Goal: Information Seeking & Learning: Learn about a topic

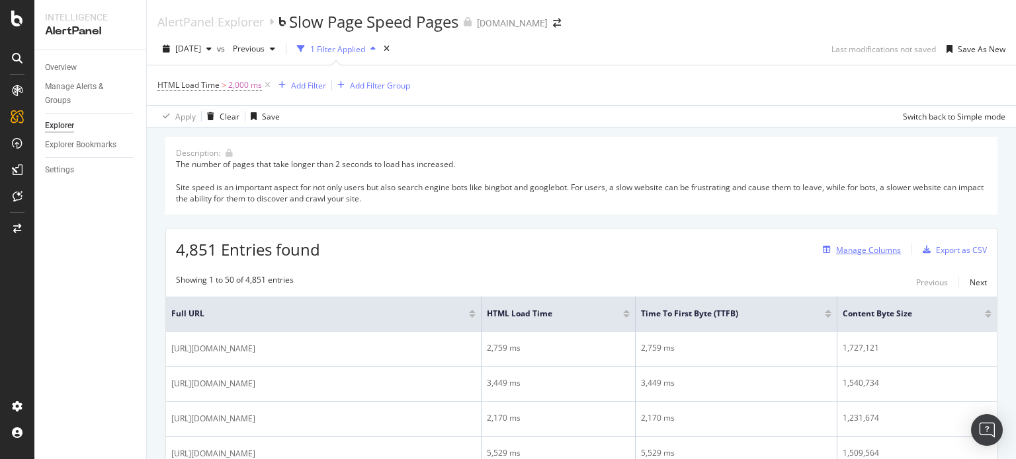
click at [865, 251] on div "Manage Columns" at bounding box center [868, 250] width 65 height 11
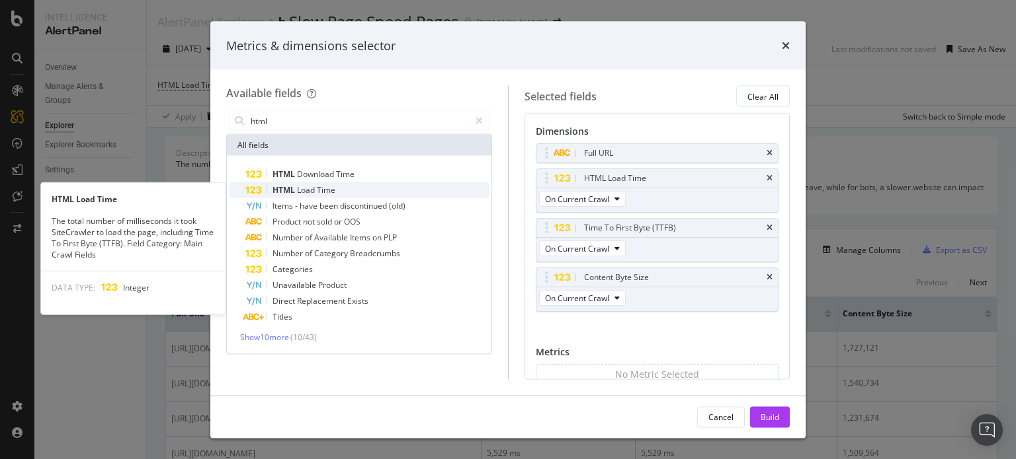
type input "html"
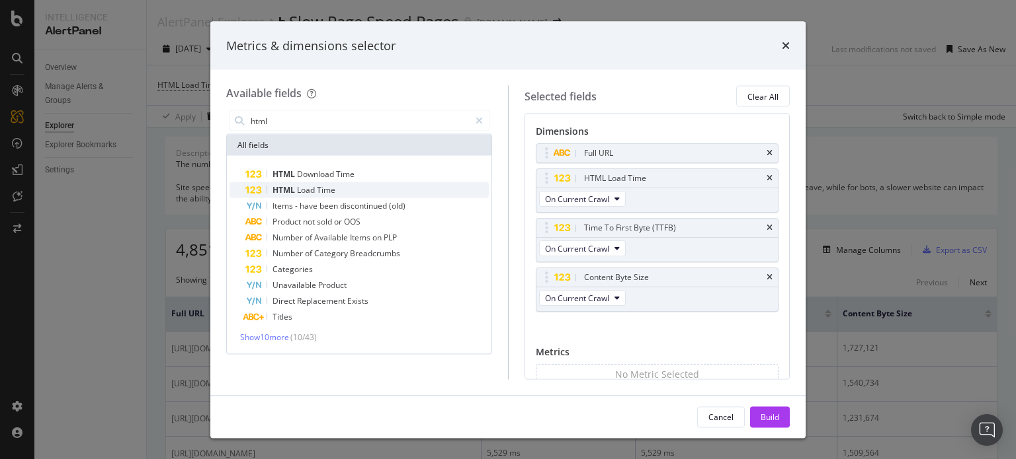
click at [370, 192] on div "HTML Load Time" at bounding box center [366, 190] width 243 height 16
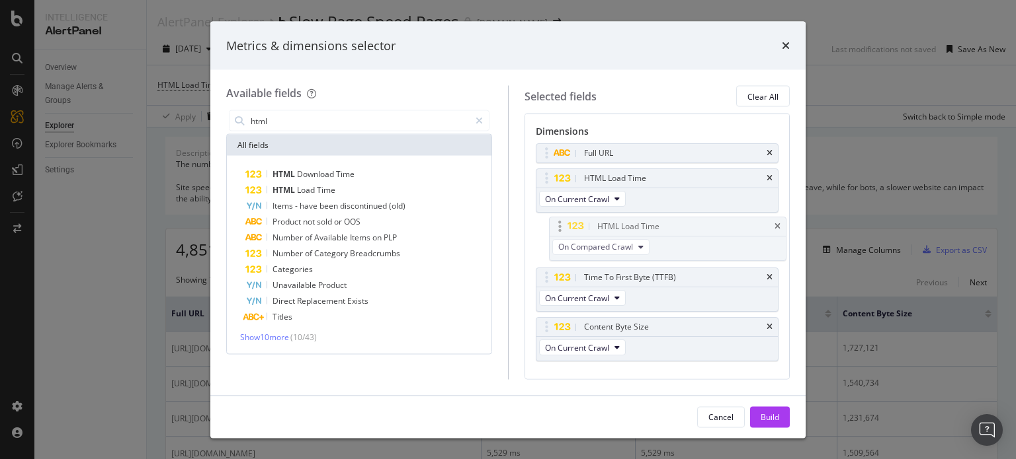
drag, startPoint x: 558, startPoint y: 327, endPoint x: 571, endPoint y: 227, distance: 100.0
click at [571, 227] on body "Intelligence AlertPanel Overview Manage Alerts & Groups Explorer Explorer Bookm…" at bounding box center [508, 229] width 1016 height 459
click at [368, 188] on div "HTML Load Time" at bounding box center [366, 190] width 243 height 16
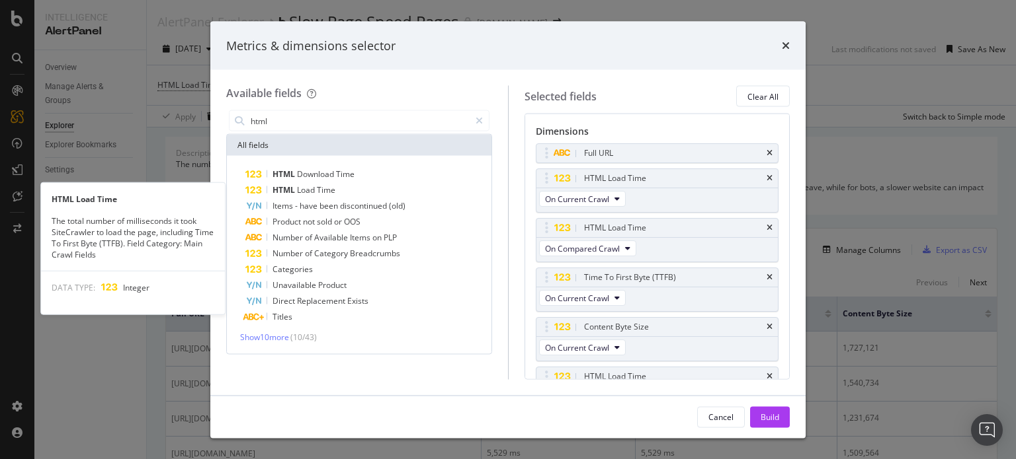
scroll to position [30, 0]
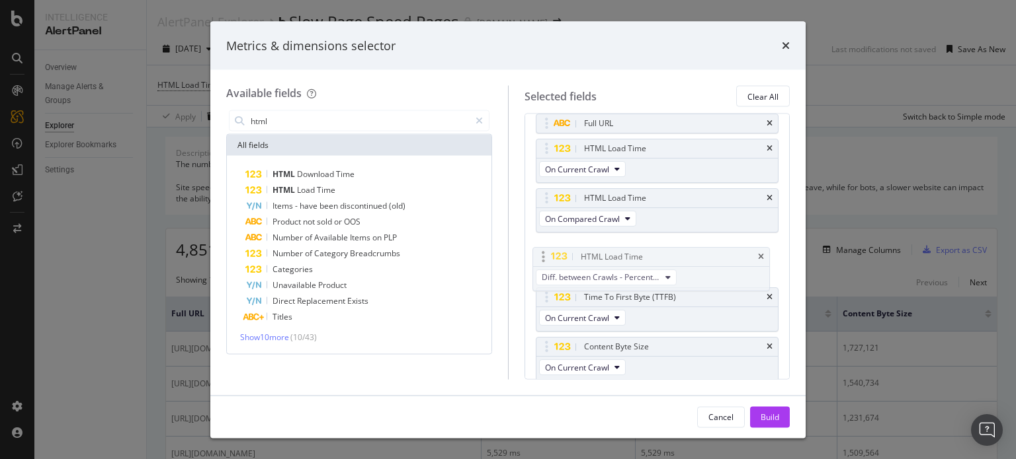
drag, startPoint x: 566, startPoint y: 344, endPoint x: 561, endPoint y: 259, distance: 85.4
click at [561, 259] on body "Intelligence AlertPanel Overview Manage Alerts & Groups Explorer Explorer Bookm…" at bounding box center [508, 229] width 1016 height 459
click at [650, 265] on span "Diff. between Crawls - Percentage" at bounding box center [604, 267] width 118 height 11
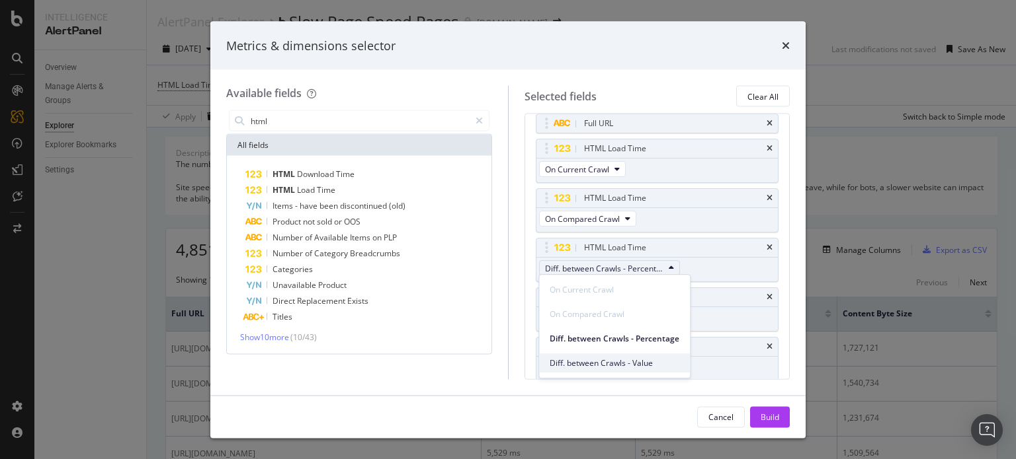
click at [640, 367] on span "Diff. between Crawls - Value" at bounding box center [614, 364] width 130 height 12
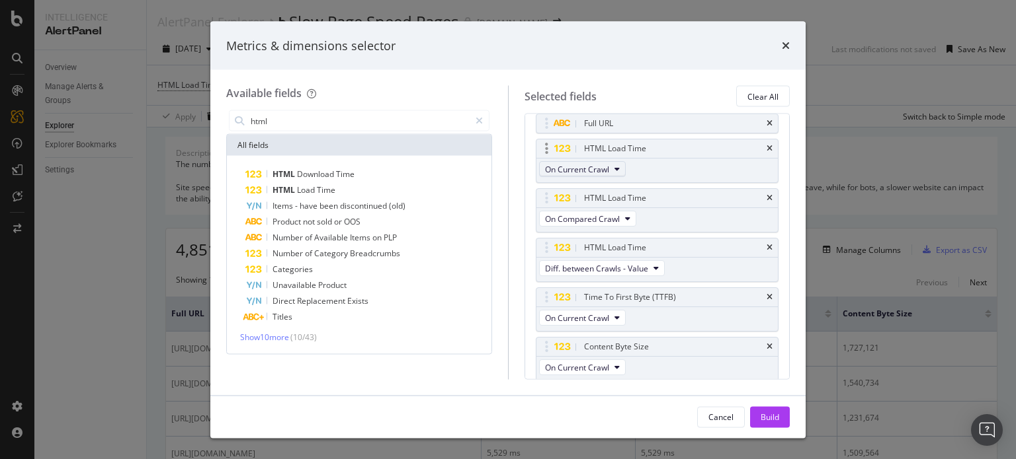
click at [600, 169] on span "On Current Crawl" at bounding box center [577, 168] width 64 height 11
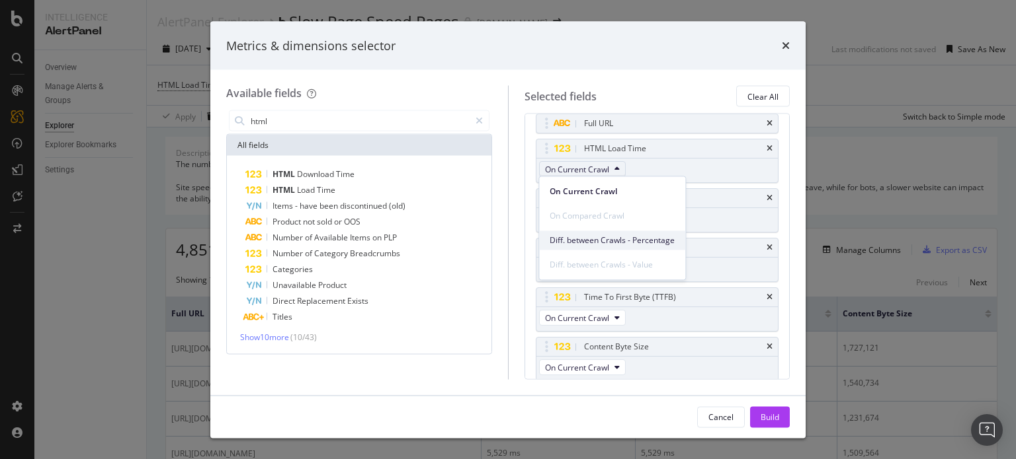
click at [611, 239] on span "Diff. between Crawls - Percentage" at bounding box center [611, 241] width 125 height 12
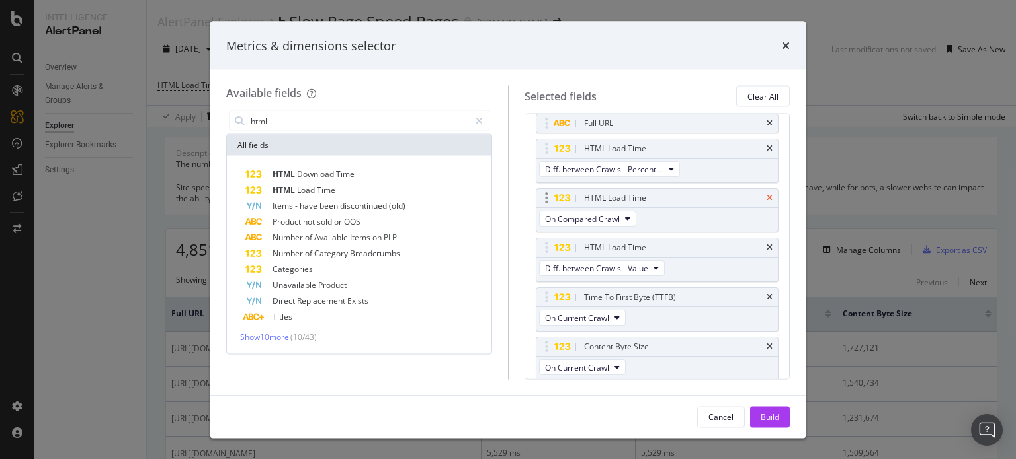
click at [766, 196] on icon "times" at bounding box center [769, 198] width 6 height 8
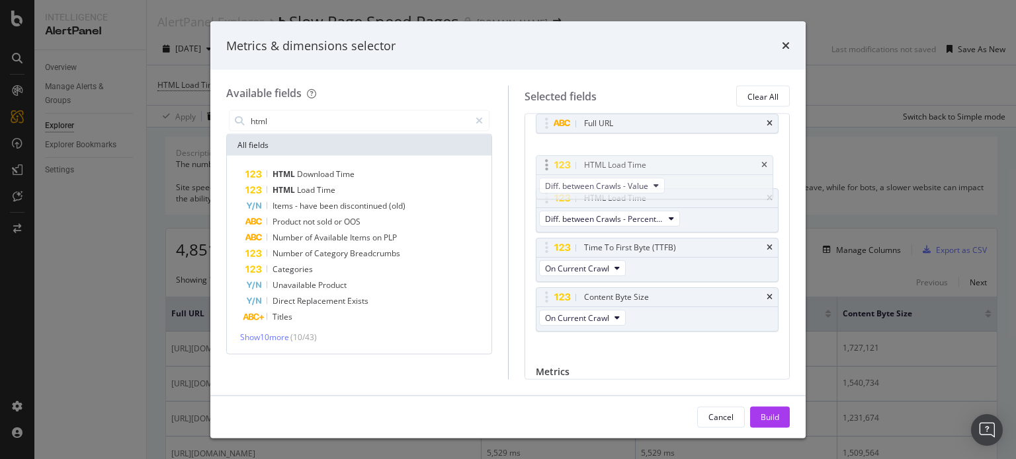
drag, startPoint x: 686, startPoint y: 206, endPoint x: 685, endPoint y: 159, distance: 47.0
click at [685, 159] on body "Intelligence AlertPanel Overview Manage Alerts & Groups Explorer Explorer Bookm…" at bounding box center [508, 229] width 1016 height 459
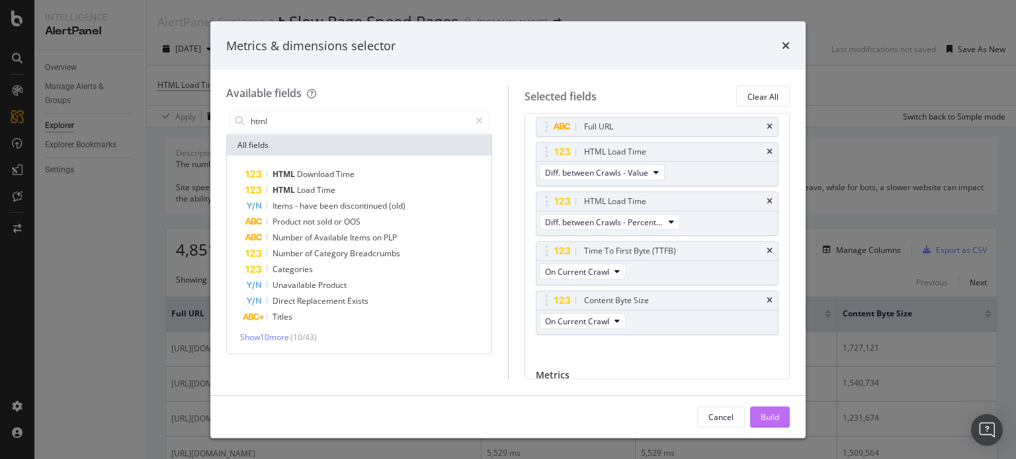
click at [785, 419] on button "Build" at bounding box center [770, 417] width 40 height 21
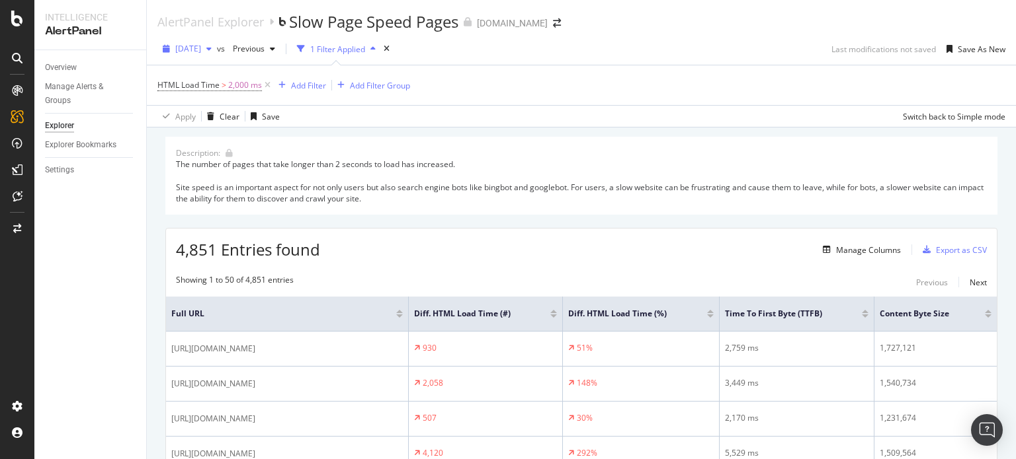
click at [201, 52] on span "[DATE]" at bounding box center [188, 48] width 26 height 11
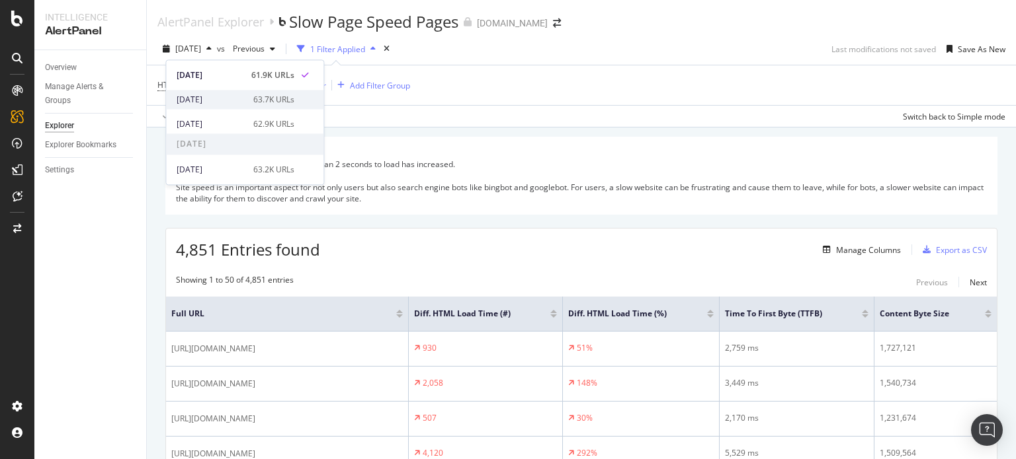
click at [218, 107] on div "[DATE] 63.7K URLs" at bounding box center [244, 99] width 157 height 19
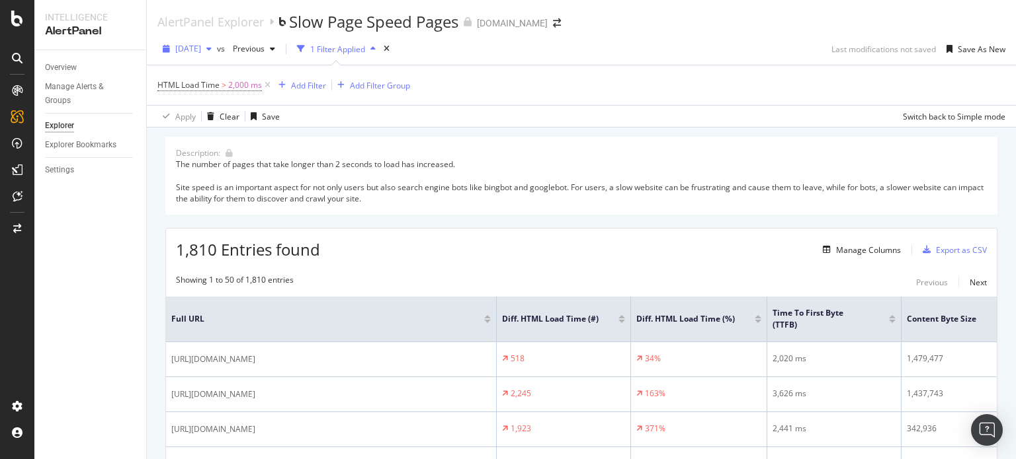
click at [197, 44] on span "[DATE]" at bounding box center [188, 48] width 26 height 11
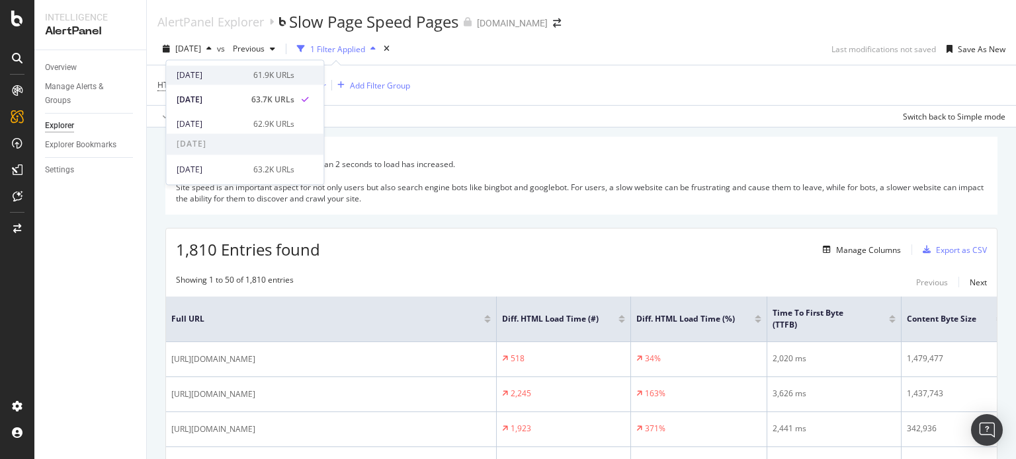
click at [199, 73] on div "[DATE]" at bounding box center [211, 75] width 69 height 12
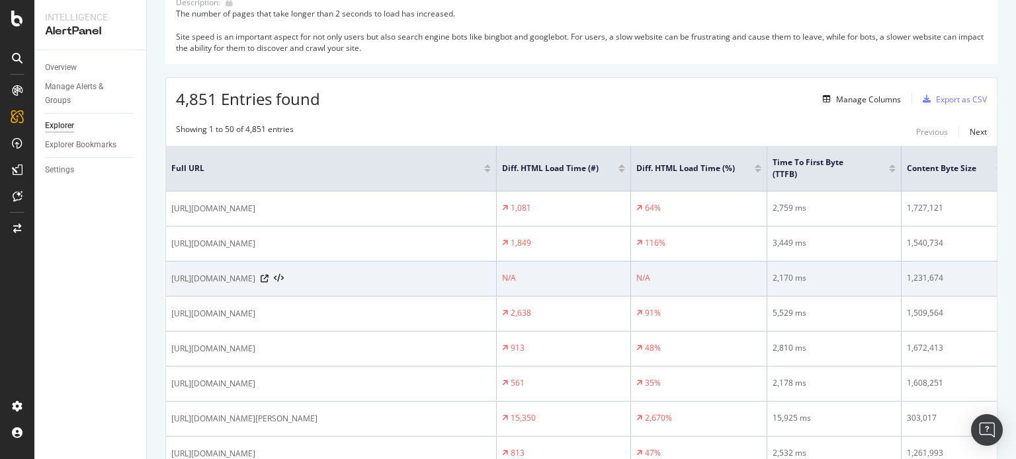
scroll to position [152, 0]
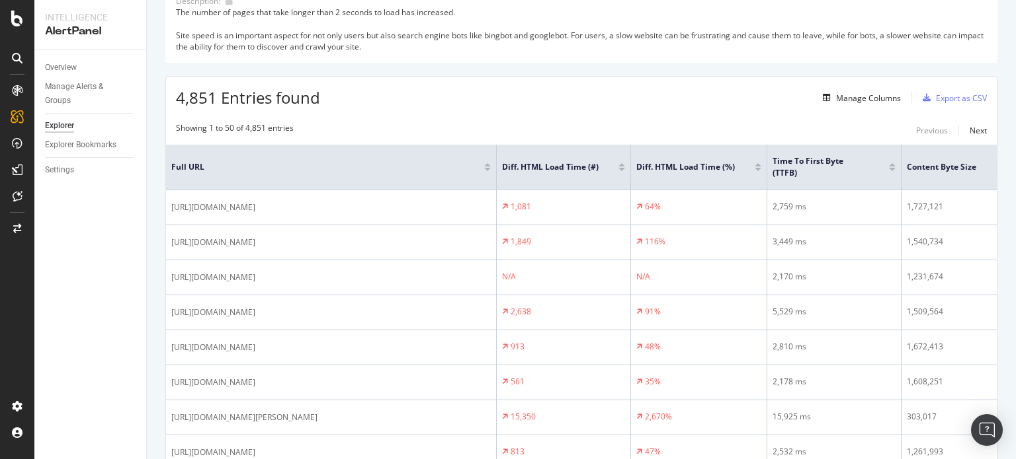
click at [621, 169] on div at bounding box center [621, 169] width 7 height 3
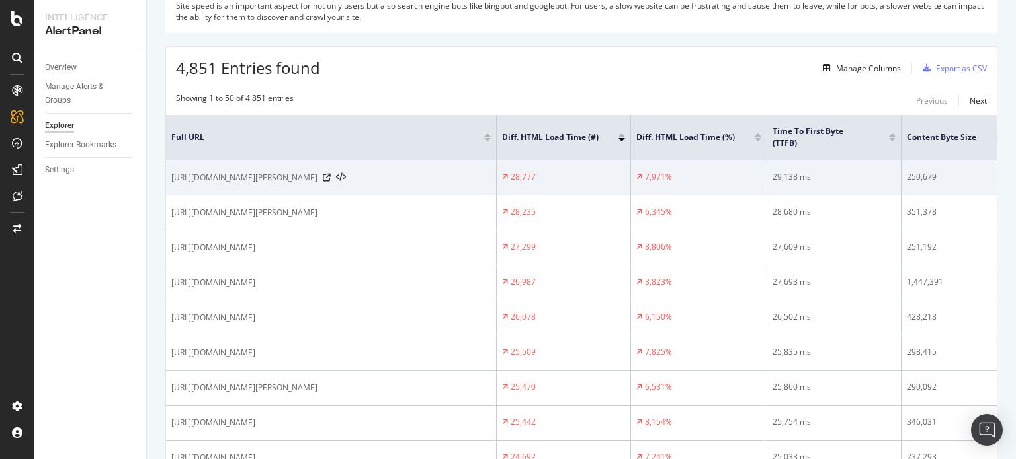
scroll to position [181, 0]
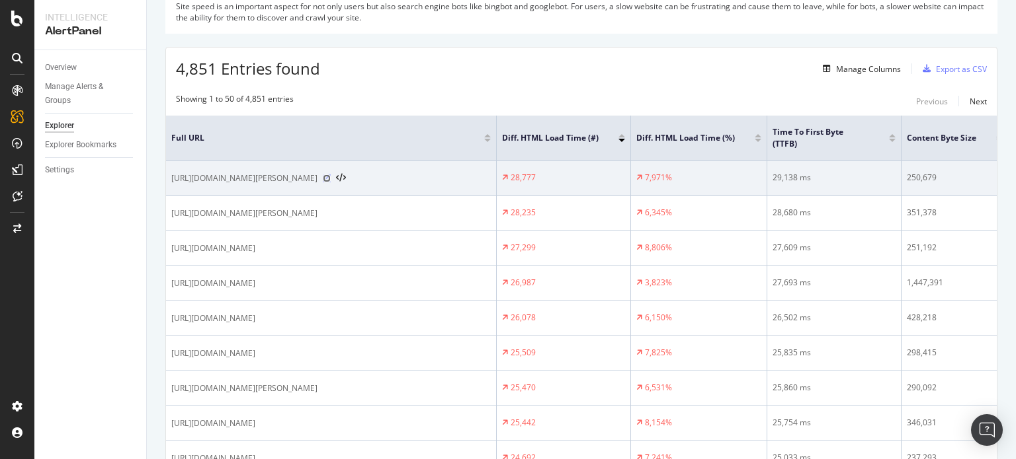
click at [331, 182] on icon at bounding box center [327, 179] width 8 height 8
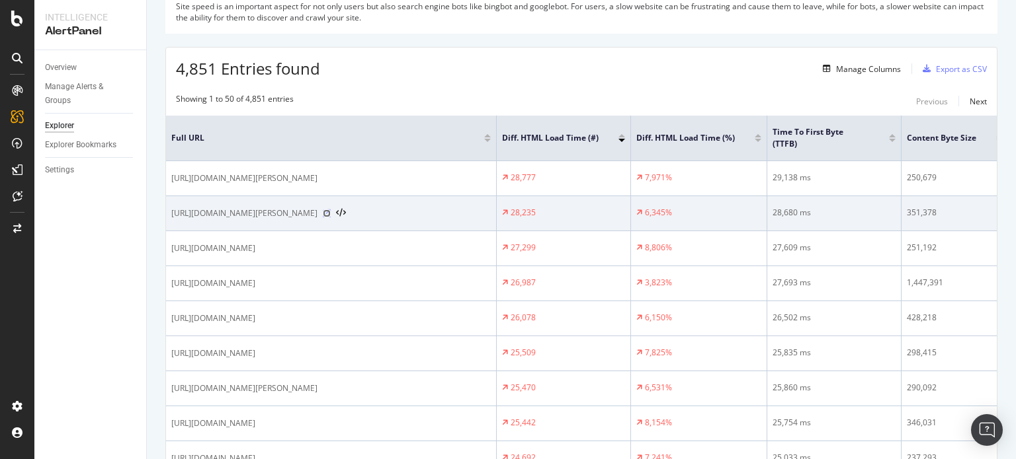
click at [331, 218] on icon at bounding box center [327, 214] width 8 height 8
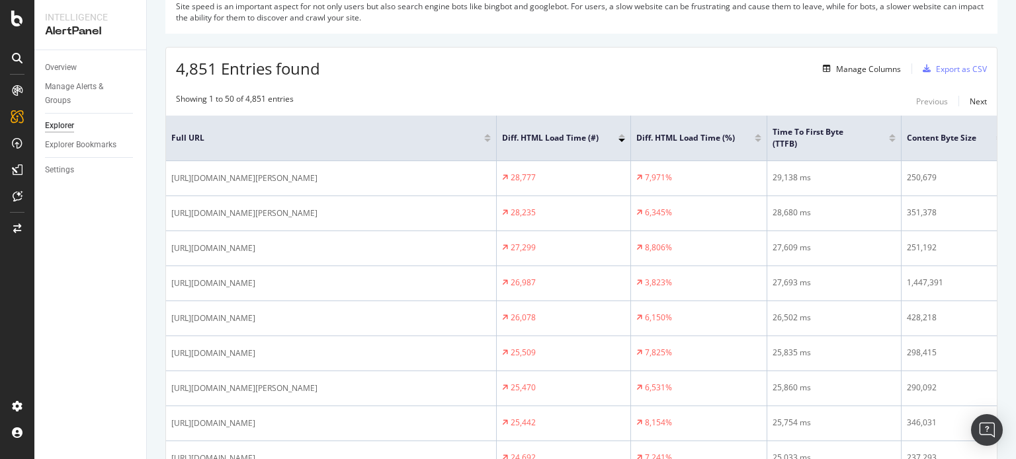
click at [538, 97] on div "Showing 1 to 50 of 4,851 entries Previous Next" at bounding box center [581, 101] width 830 height 16
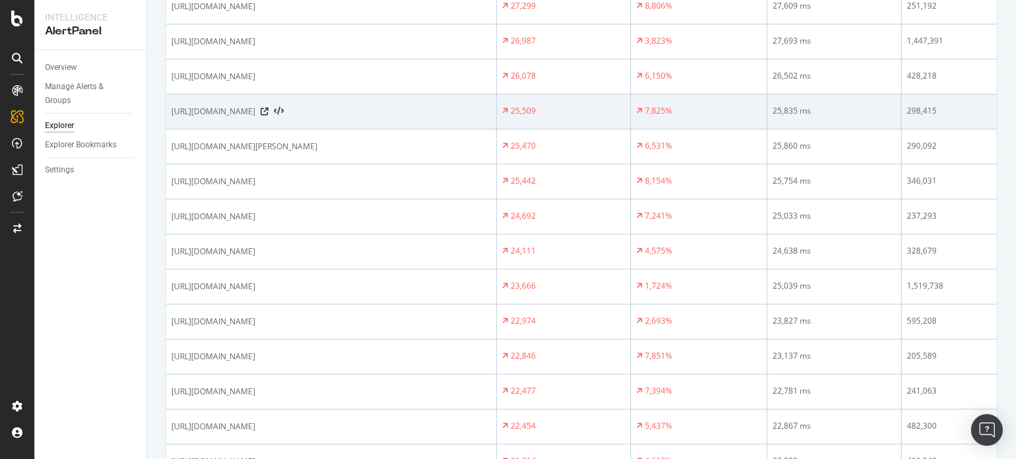
scroll to position [423, 0]
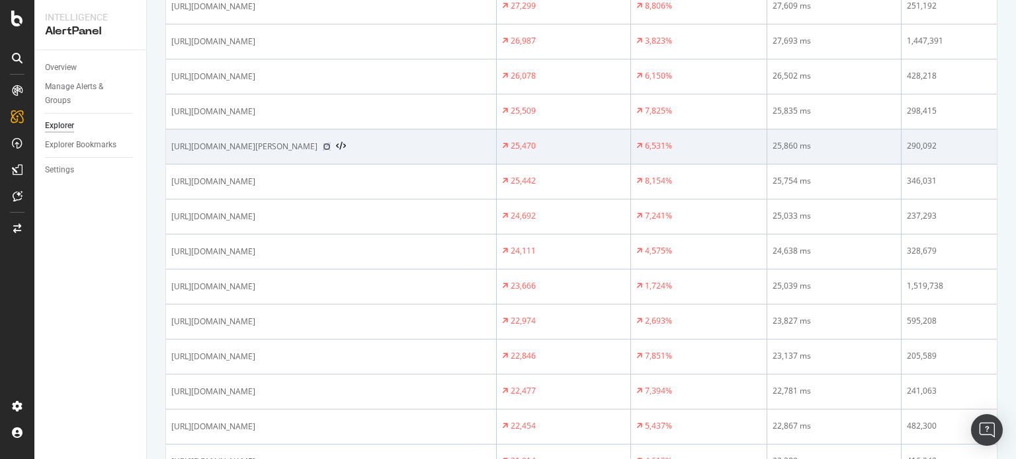
click at [331, 151] on icon at bounding box center [327, 147] width 8 height 8
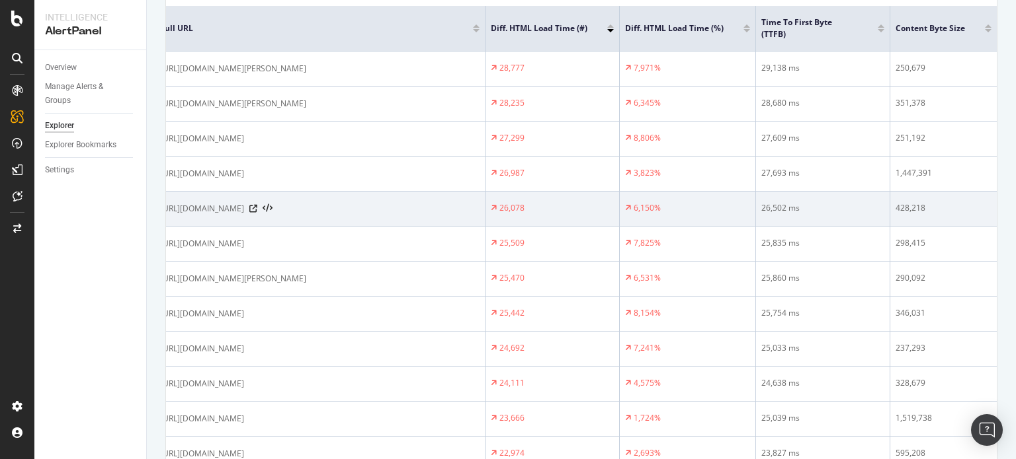
scroll to position [0, 0]
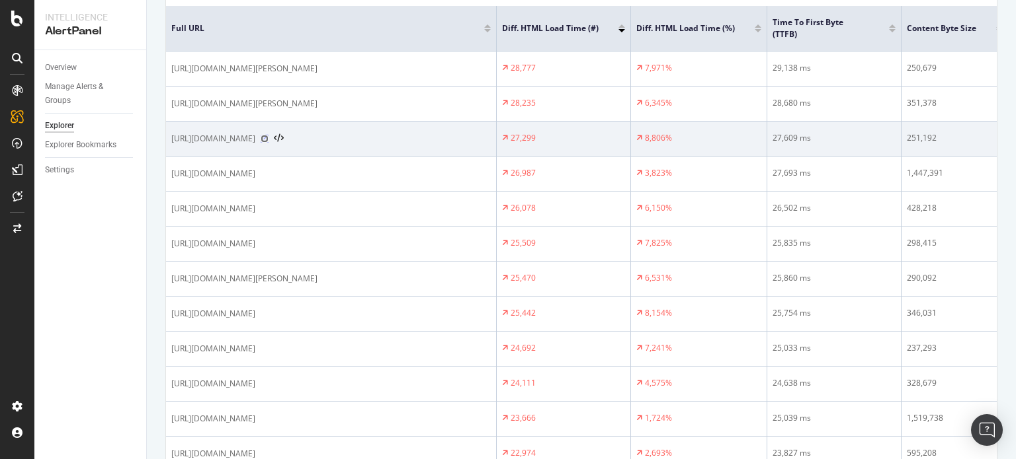
click at [268, 143] on icon at bounding box center [264, 139] width 8 height 8
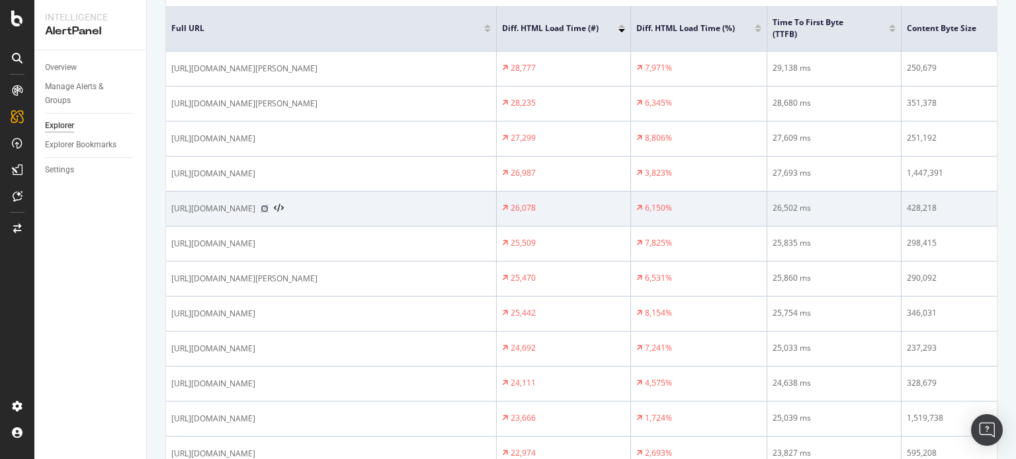
click at [268, 213] on icon at bounding box center [264, 209] width 8 height 8
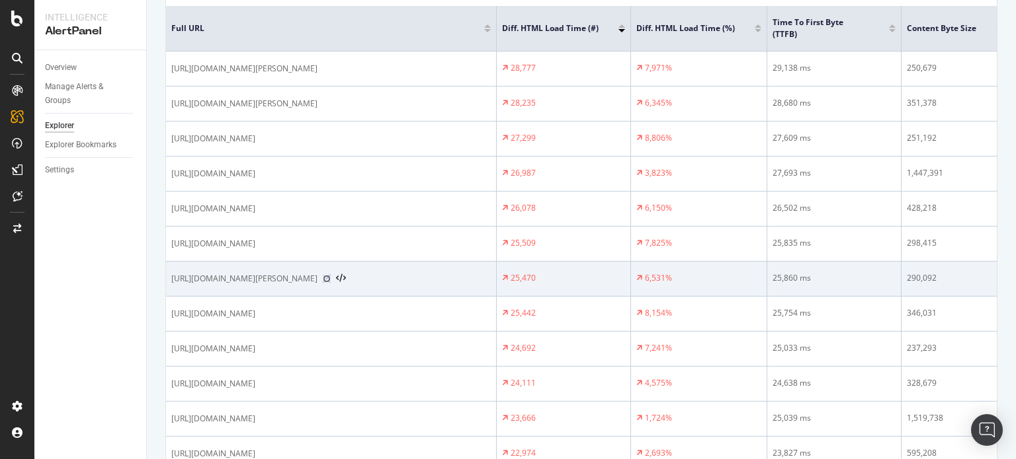
click at [331, 283] on icon at bounding box center [327, 279] width 8 height 8
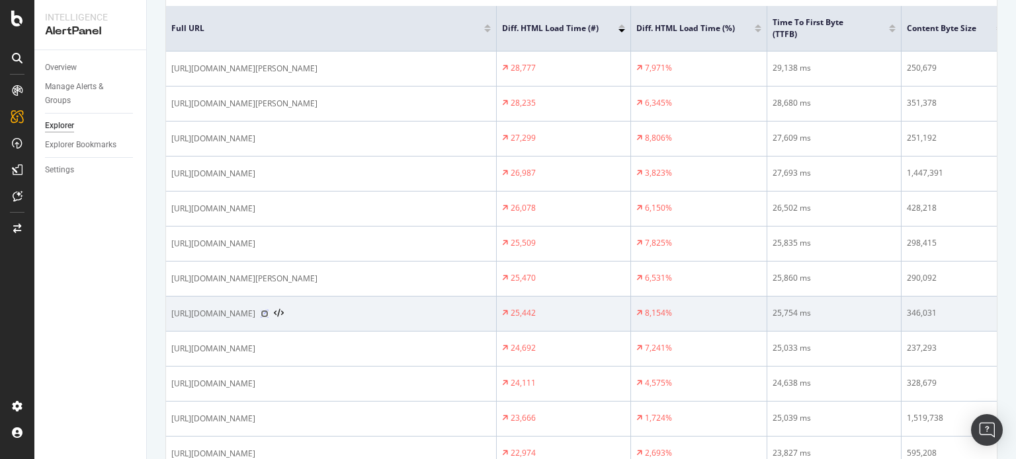
click at [268, 318] on icon at bounding box center [264, 314] width 8 height 8
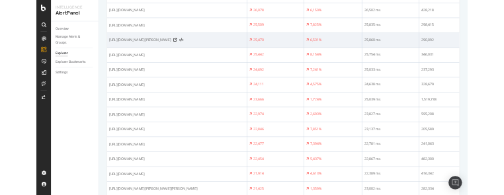
scroll to position [476, 0]
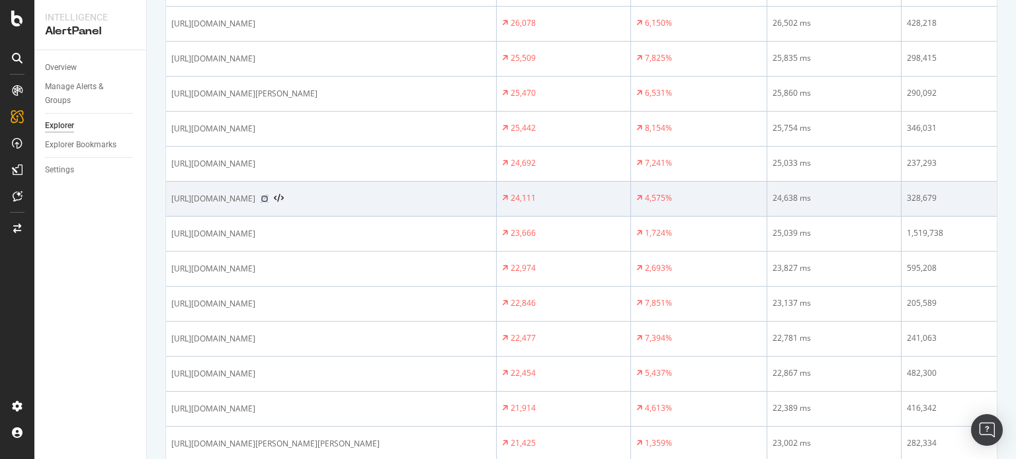
click at [268, 203] on icon at bounding box center [264, 199] width 8 height 8
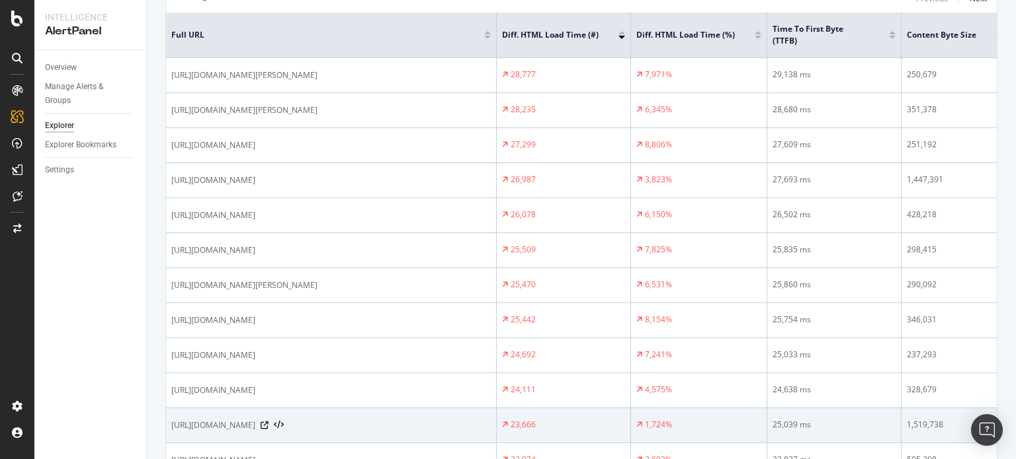
scroll to position [283, 0]
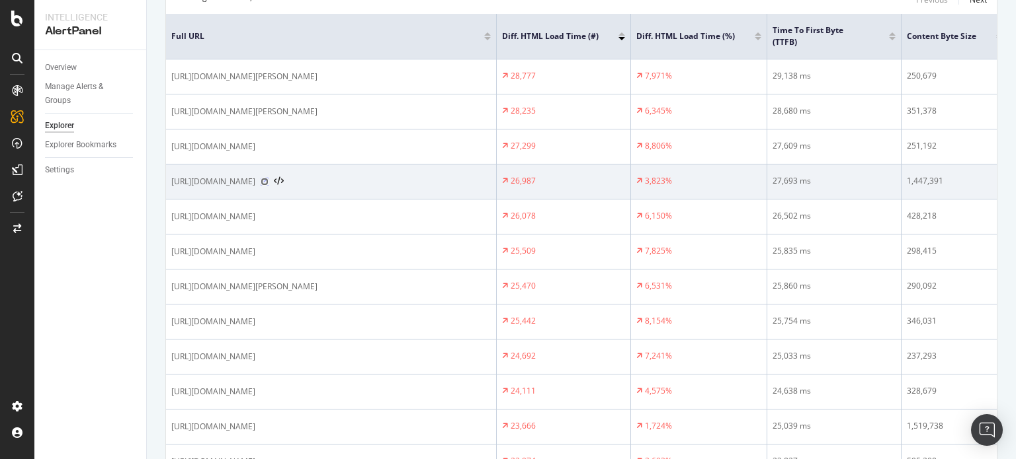
click at [268, 186] on icon at bounding box center [264, 182] width 8 height 8
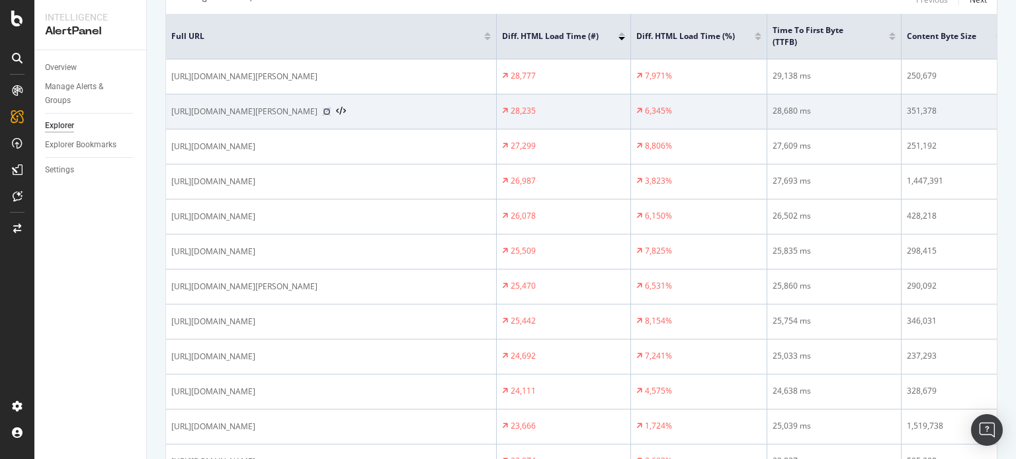
click at [331, 116] on icon at bounding box center [327, 112] width 8 height 8
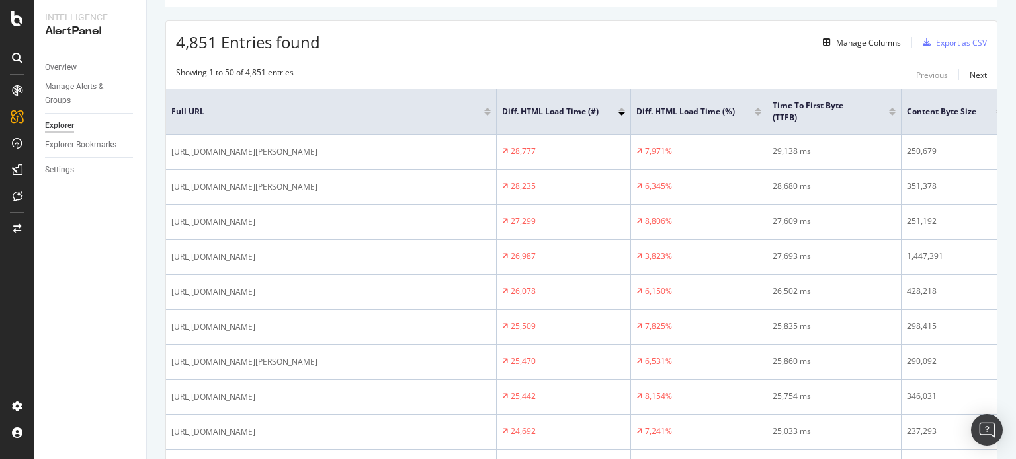
scroll to position [208, 0]
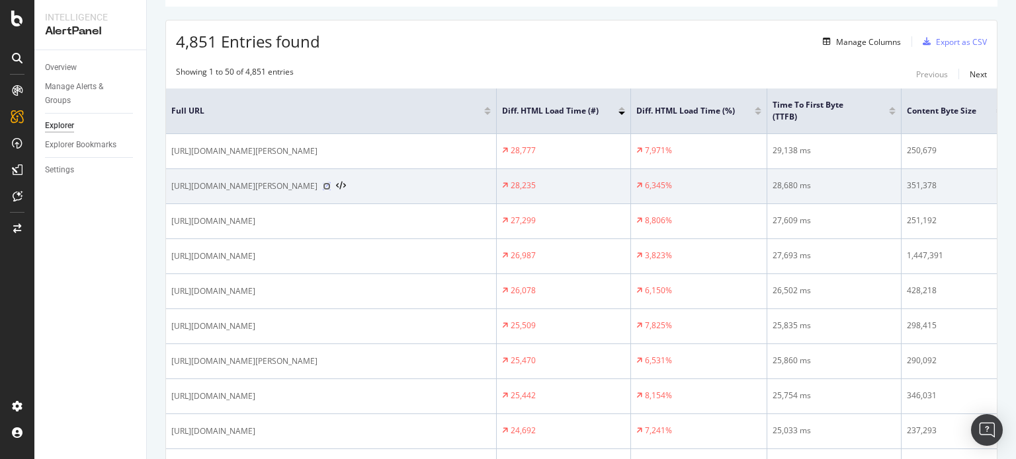
click at [331, 190] on icon at bounding box center [327, 186] width 8 height 8
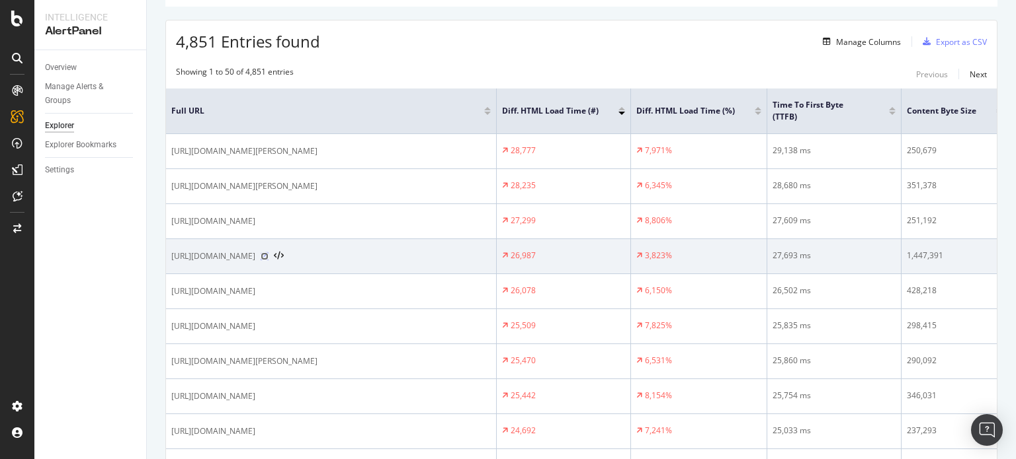
click at [268, 260] on icon at bounding box center [264, 257] width 8 height 8
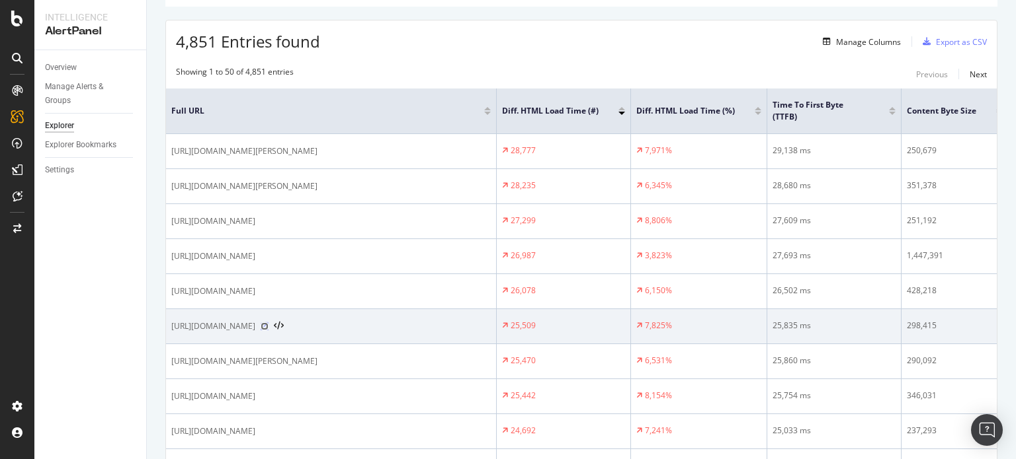
click at [268, 331] on icon at bounding box center [264, 327] width 8 height 8
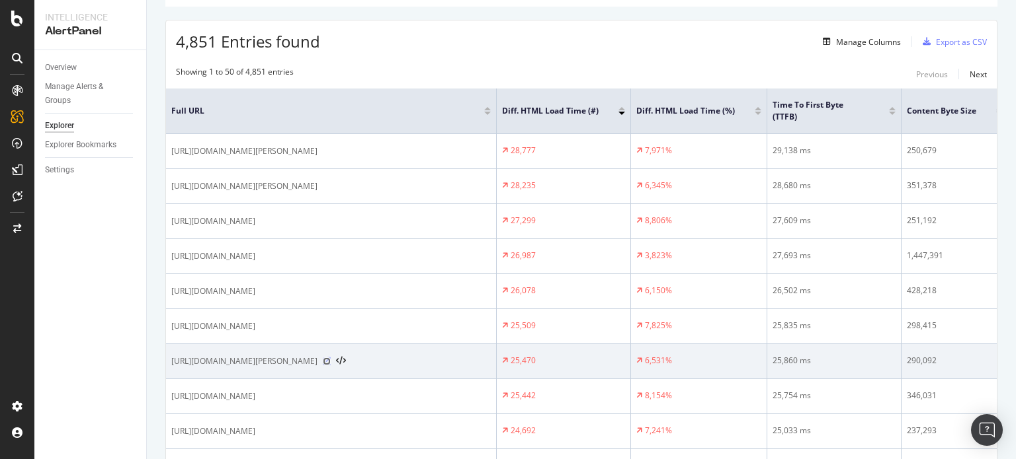
click at [331, 366] on icon at bounding box center [327, 362] width 8 height 8
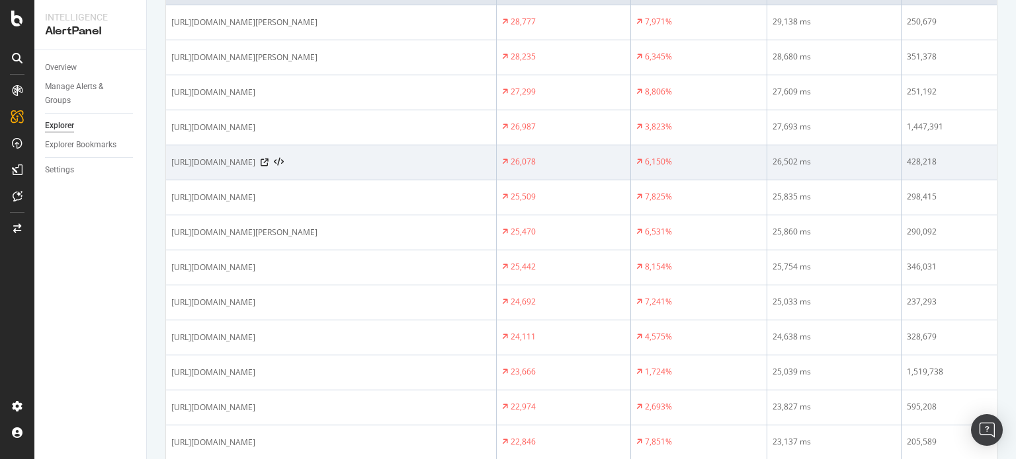
scroll to position [338, 0]
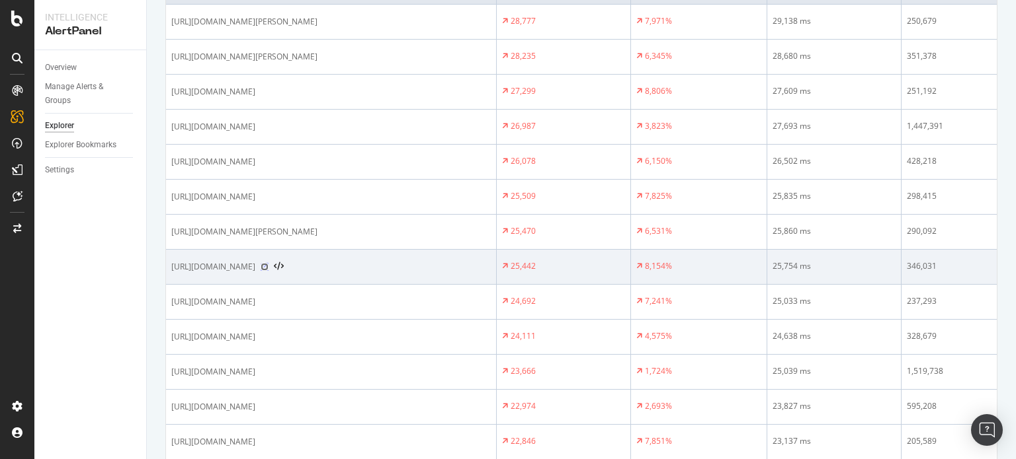
click at [268, 271] on icon at bounding box center [264, 267] width 8 height 8
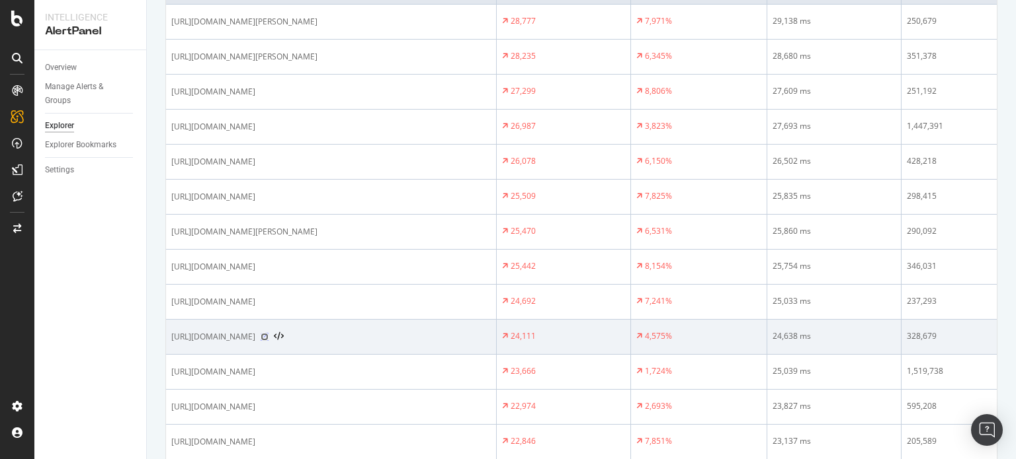
click at [268, 341] on icon at bounding box center [264, 337] width 8 height 8
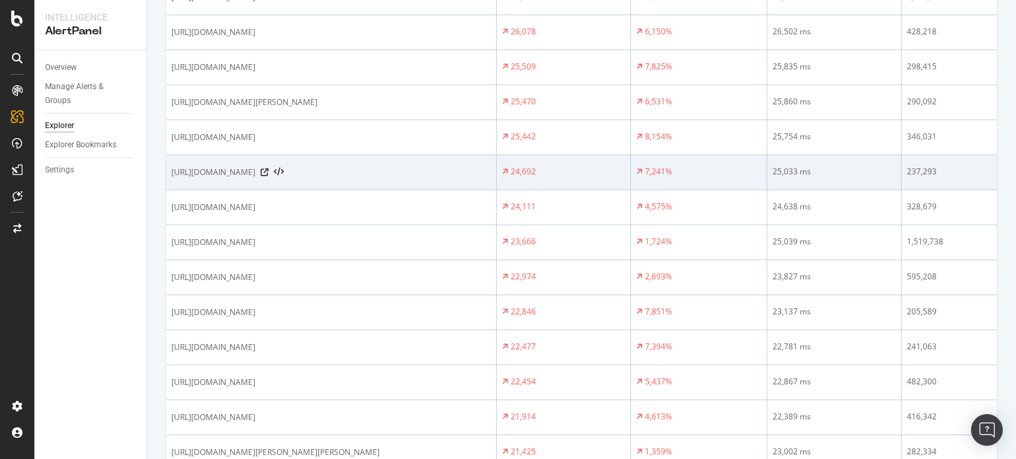
scroll to position [512, 0]
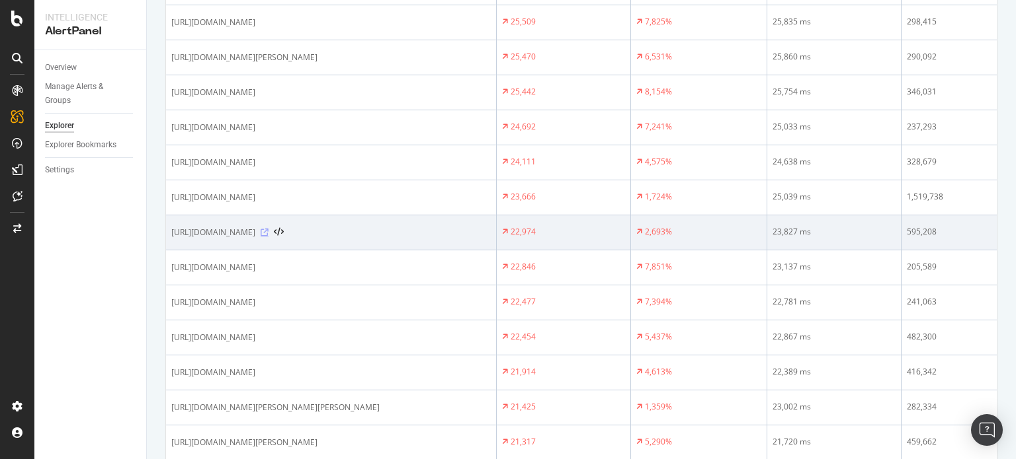
drag, startPoint x: 471, startPoint y: 338, endPoint x: 473, endPoint y: 344, distance: 7.1
click at [284, 237] on div at bounding box center [271, 232] width 23 height 9
click at [268, 237] on icon at bounding box center [264, 233] width 8 height 8
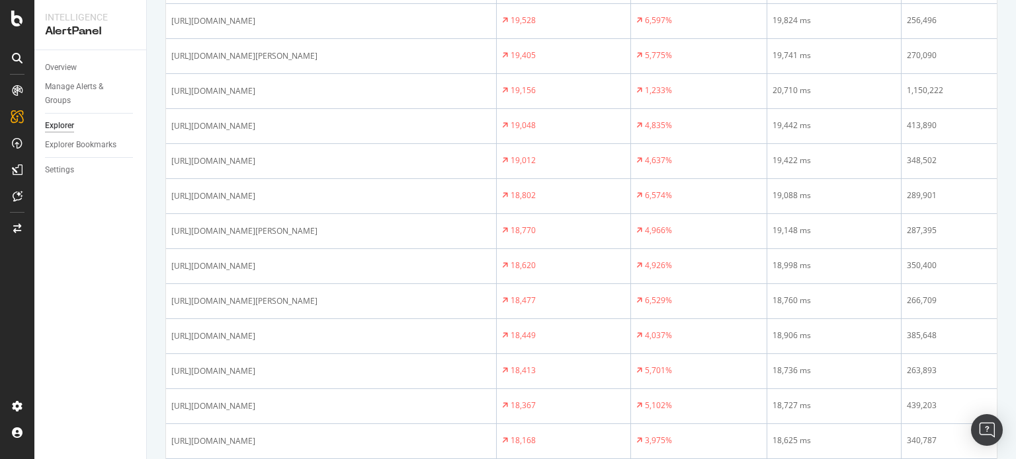
scroll to position [1388, 0]
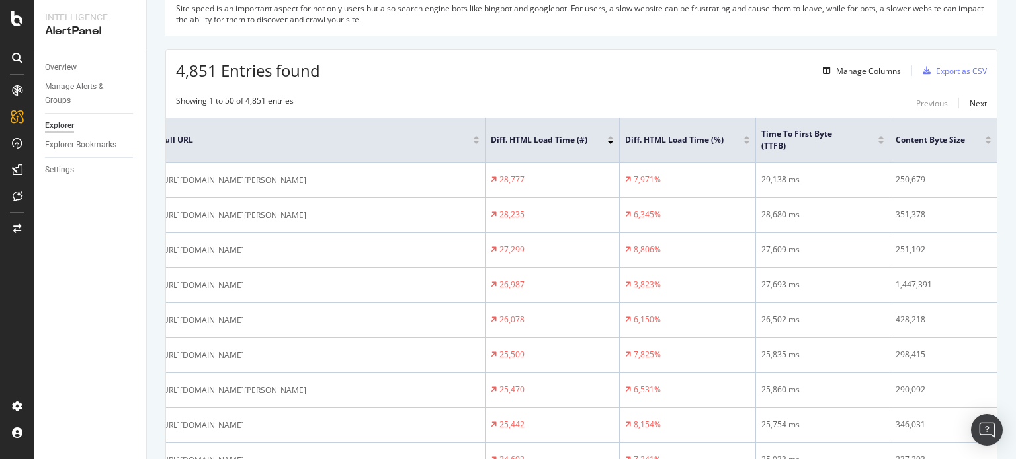
scroll to position [179, 0]
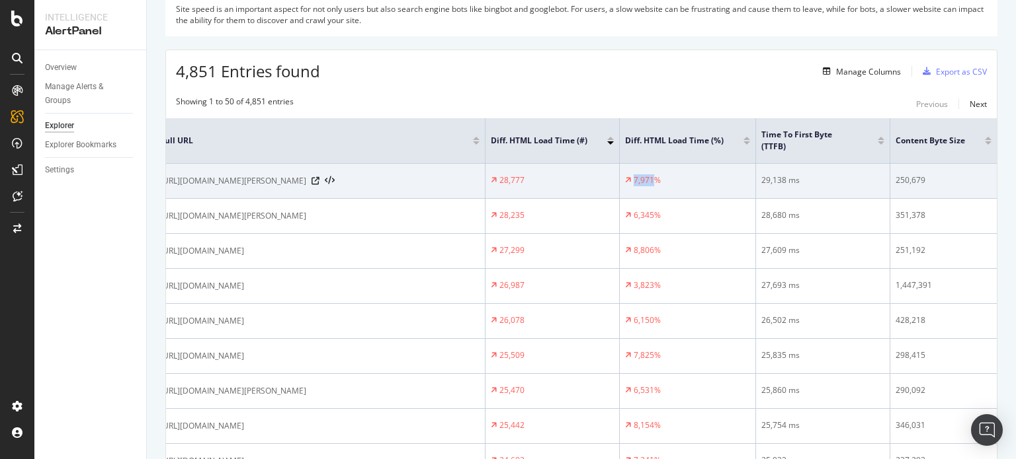
drag, startPoint x: 649, startPoint y: 180, endPoint x: 627, endPoint y: 179, distance: 21.2
click at [633, 179] on div "7,971%" at bounding box center [646, 181] width 27 height 12
copy div "7,971"
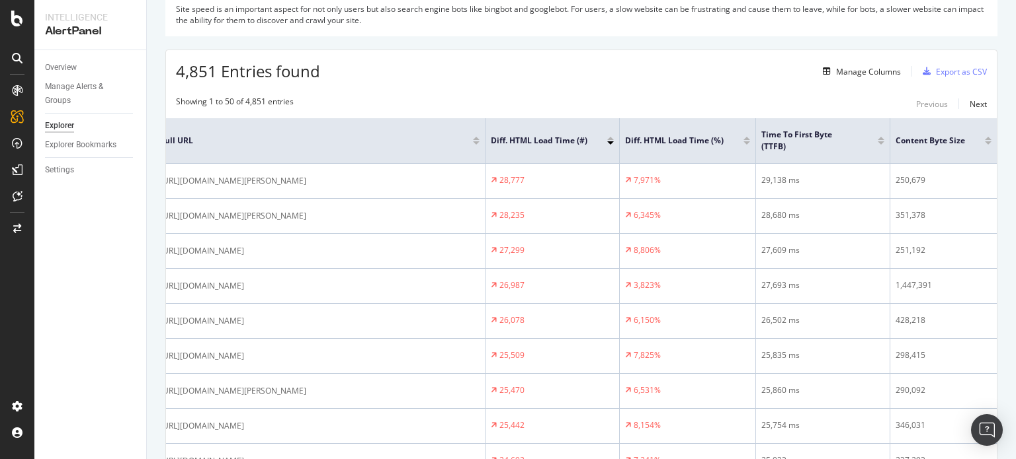
click at [737, 63] on div "4,851 Entries found Manage Columns Export as CSV" at bounding box center [581, 66] width 830 height 32
